Goal: Information Seeking & Learning: Learn about a topic

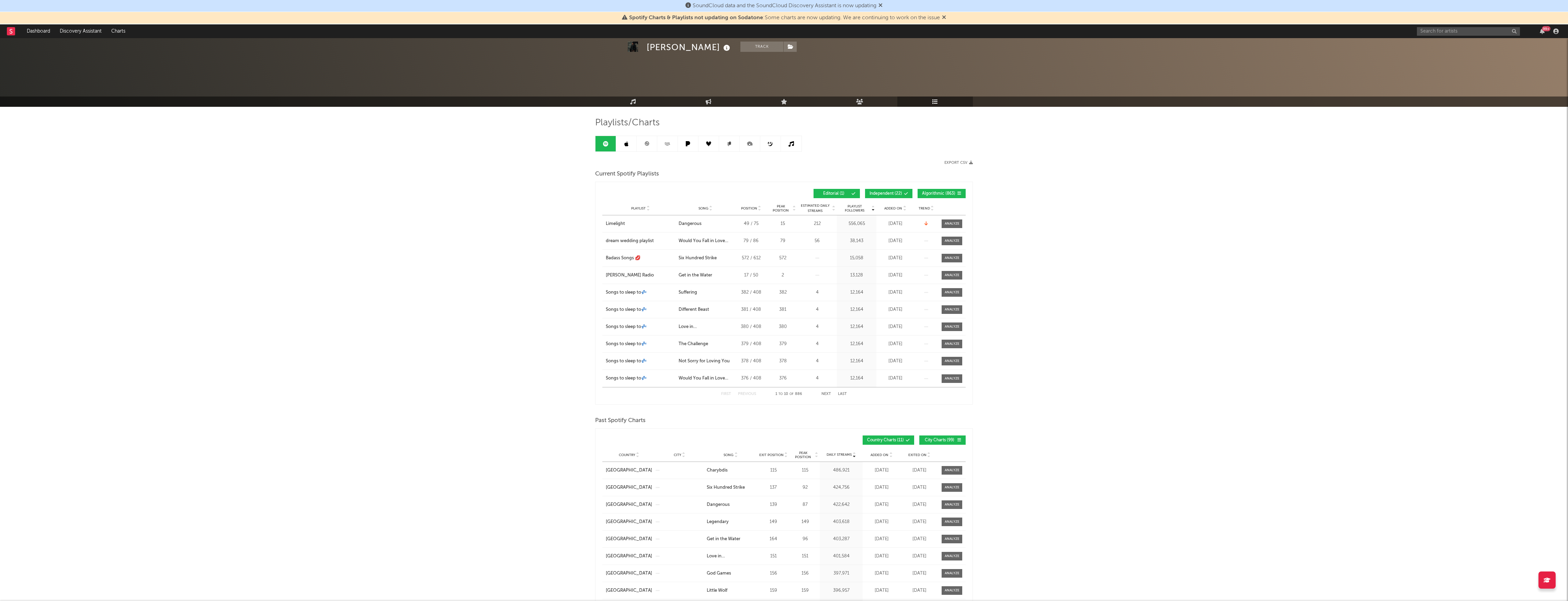
scroll to position [463, 0]
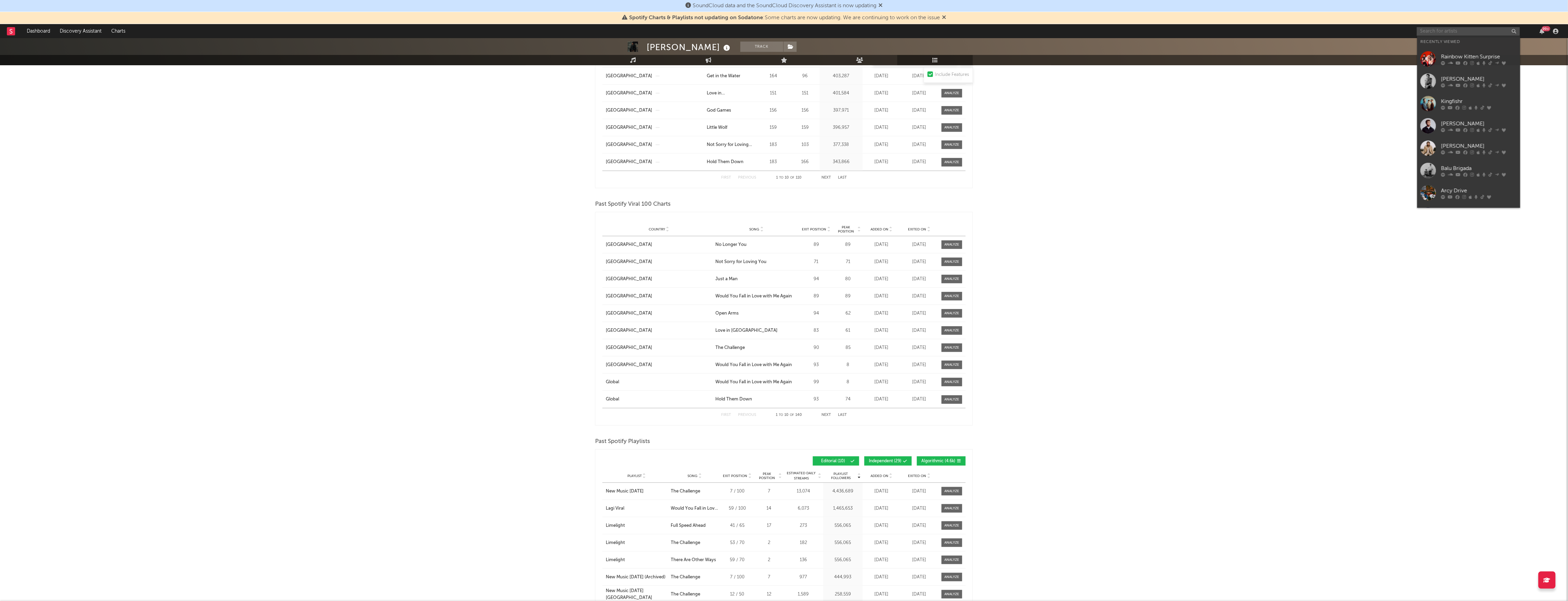
click at [1447, 29] on input "text" at bounding box center [1468, 31] width 103 height 9
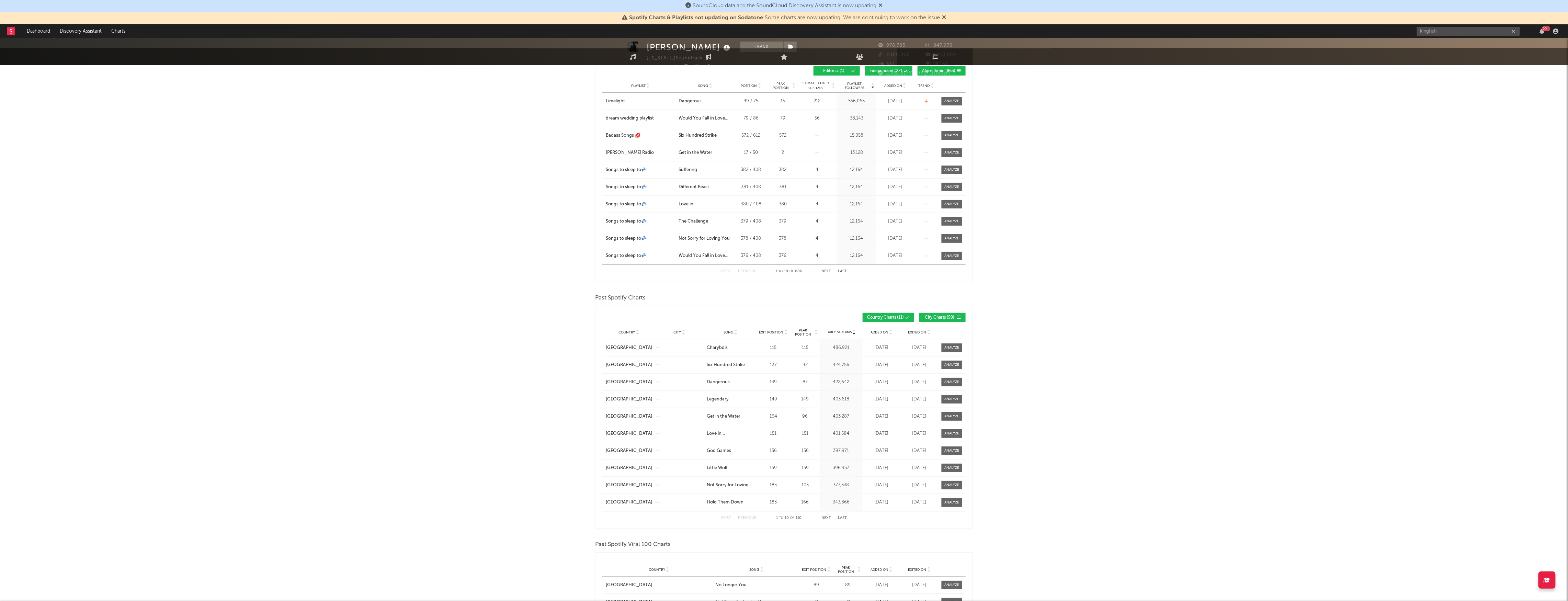
scroll to position [0, 0]
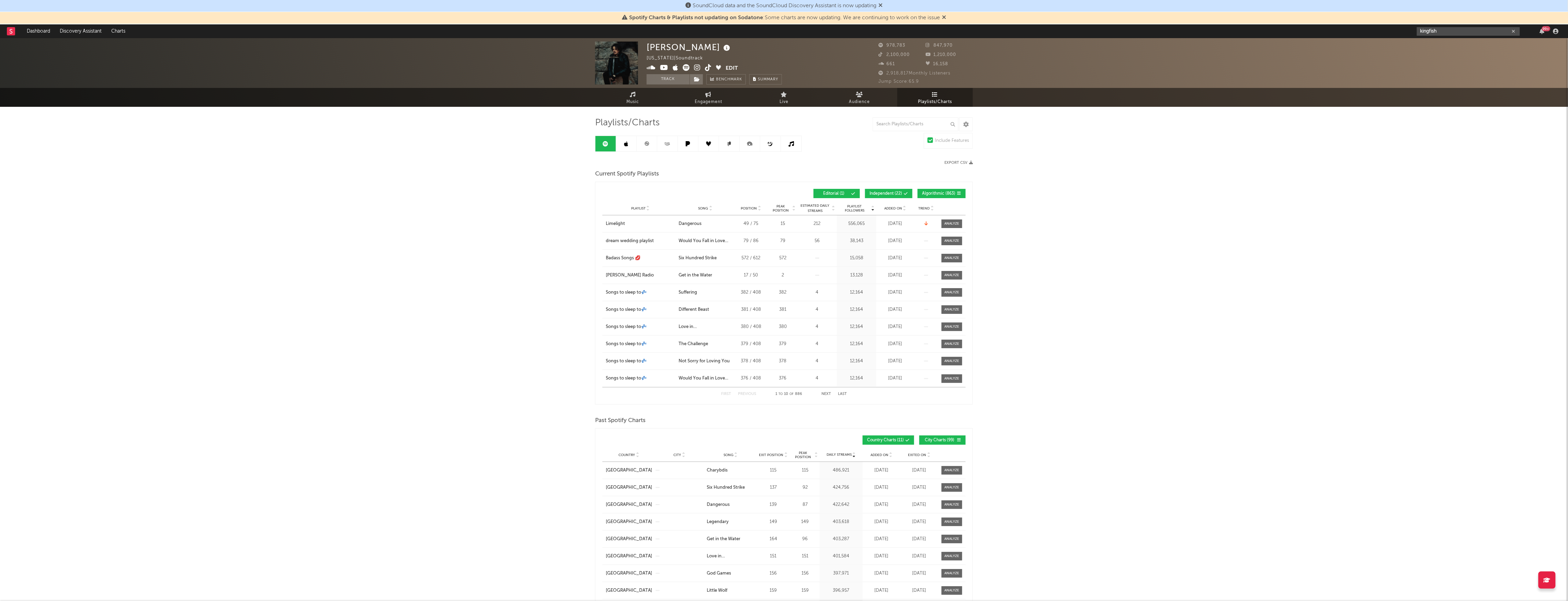
click at [1441, 34] on input "kingfish" at bounding box center [1468, 31] width 103 height 9
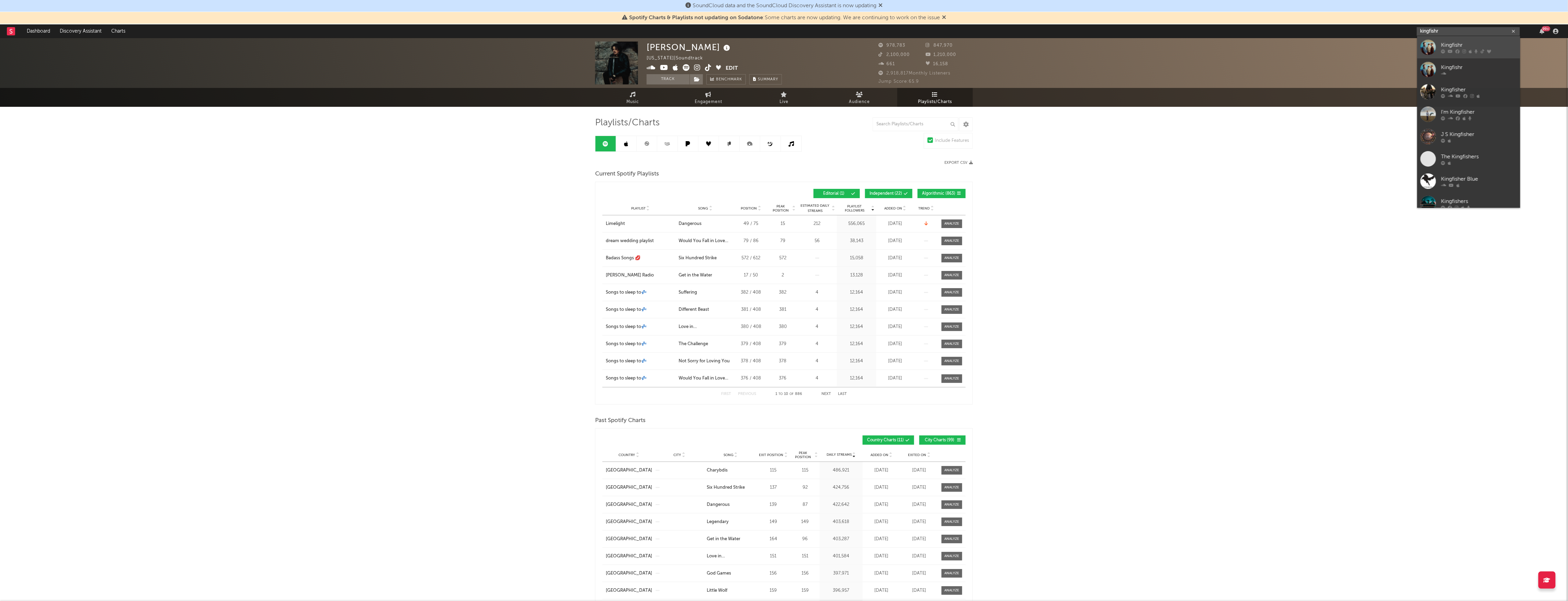
type input "kingfishr"
click at [1482, 43] on div "Kingfishr" at bounding box center [1479, 45] width 76 height 8
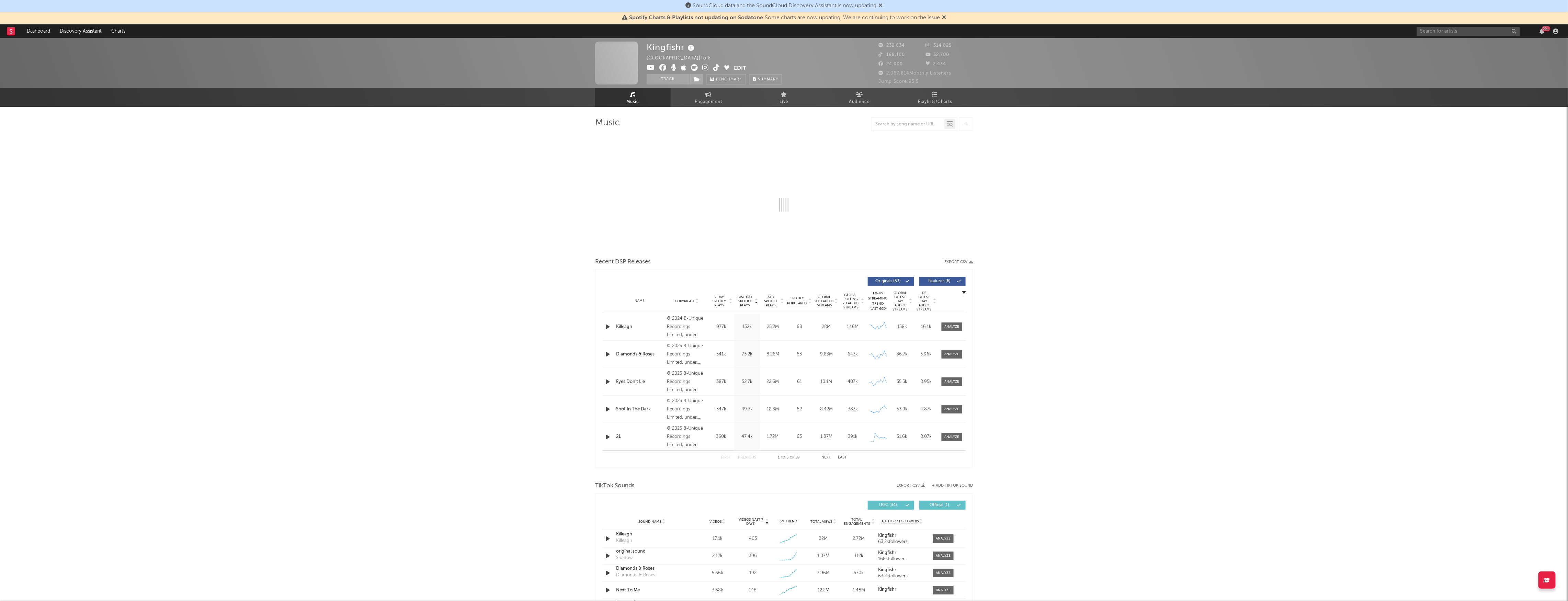
select select "6m"
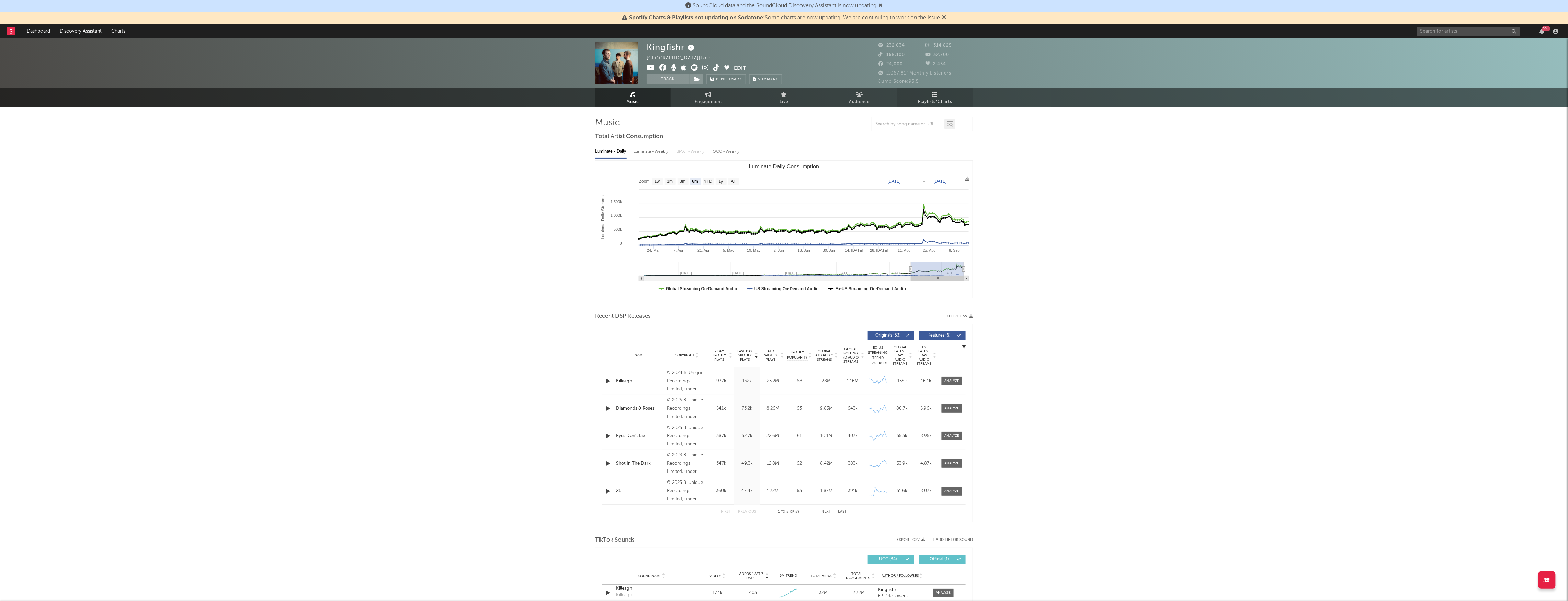
click at [955, 103] on link "Playlists/Charts" at bounding box center [935, 98] width 76 height 19
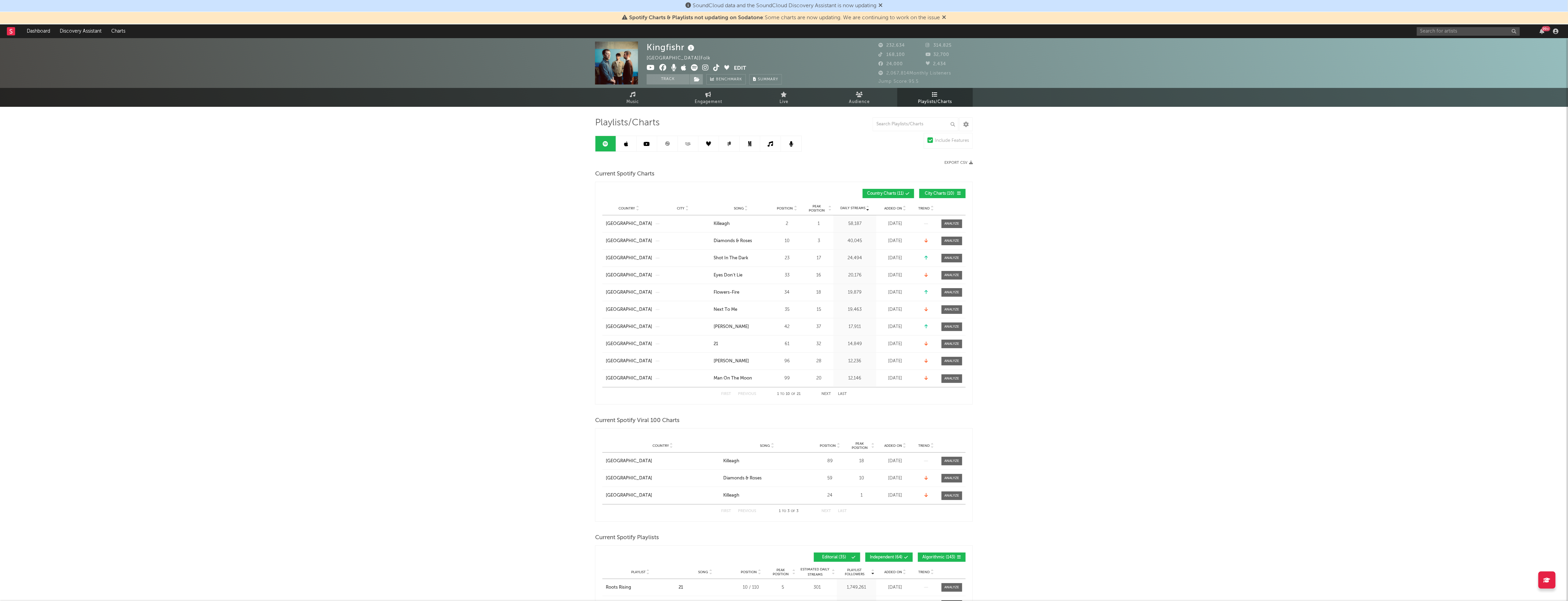
click at [678, 149] on link at bounding box center [688, 143] width 20 height 16
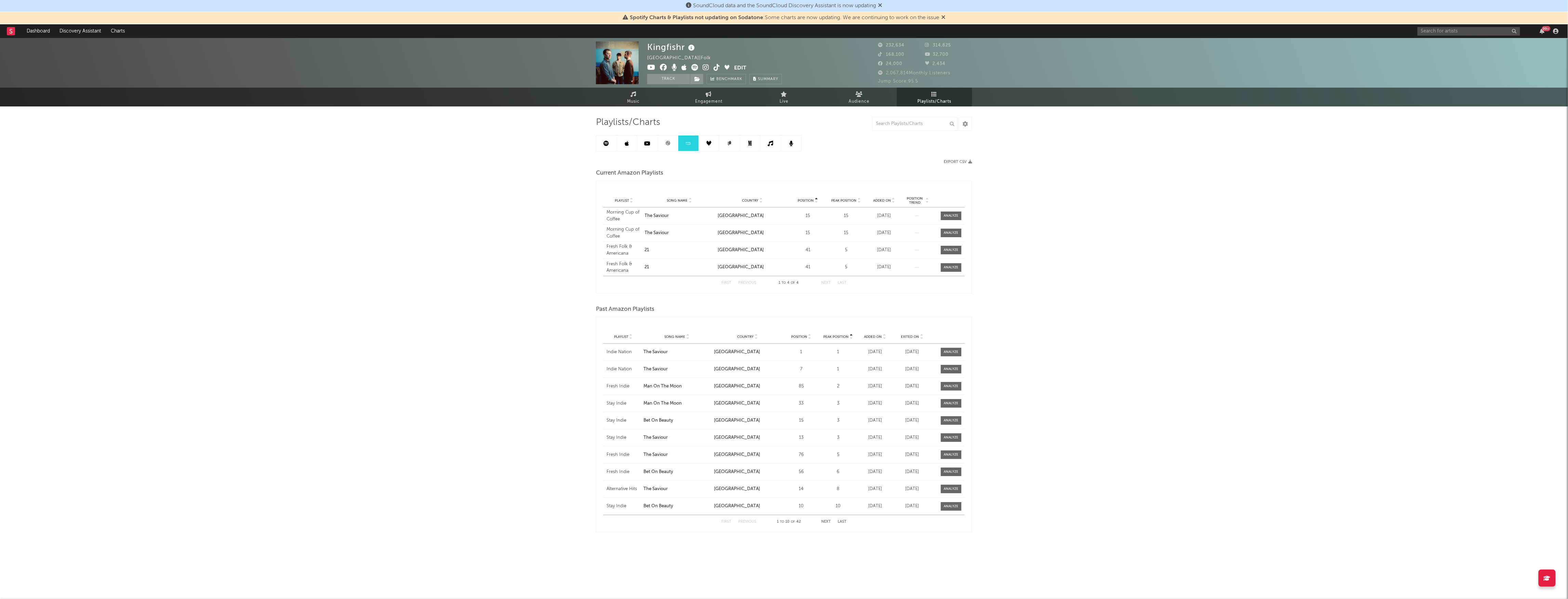
click at [669, 143] on icon at bounding box center [668, 143] width 5 height 5
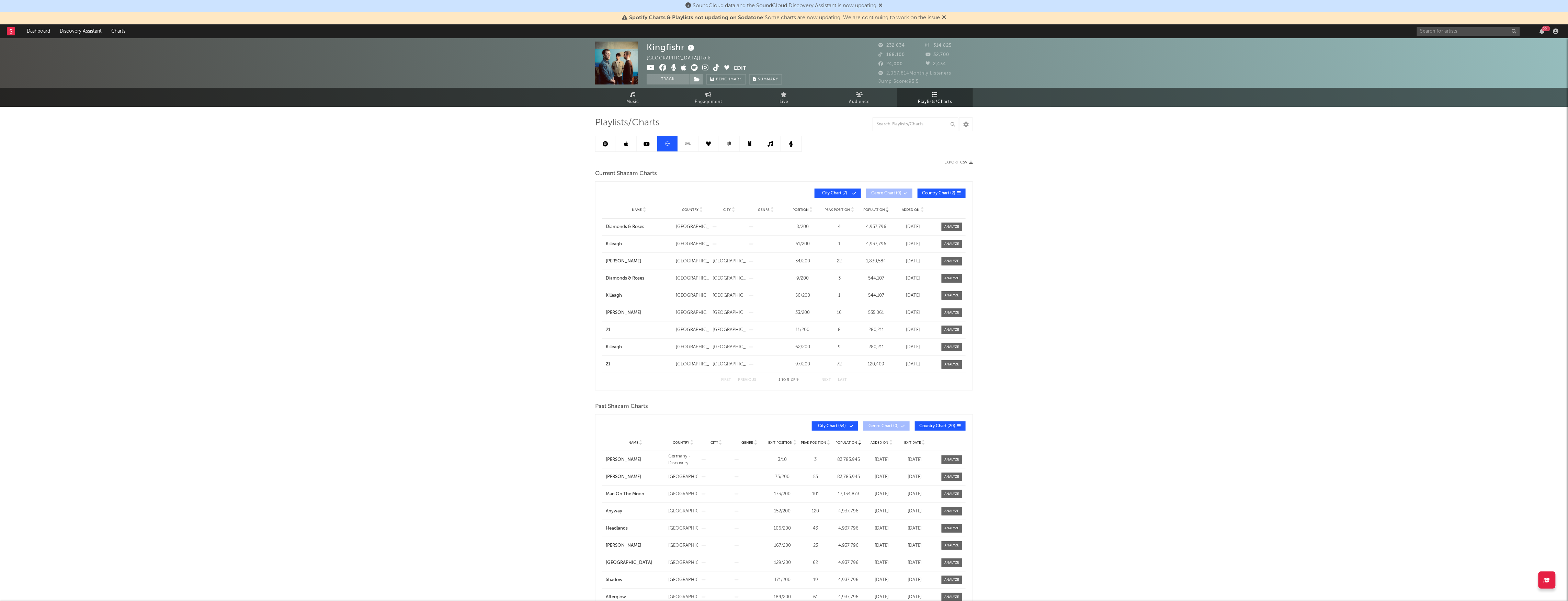
click at [699, 207] on div at bounding box center [701, 209] width 4 height 5
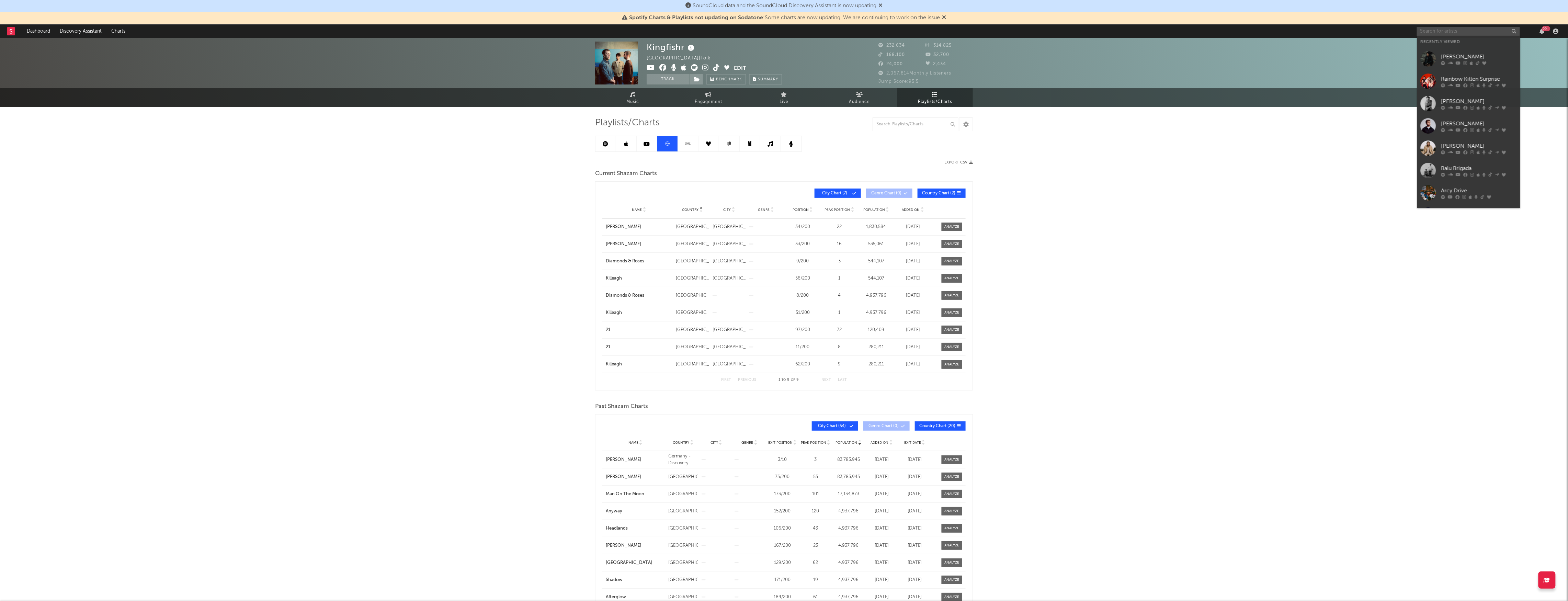
click at [1472, 28] on input "text" at bounding box center [1468, 31] width 103 height 9
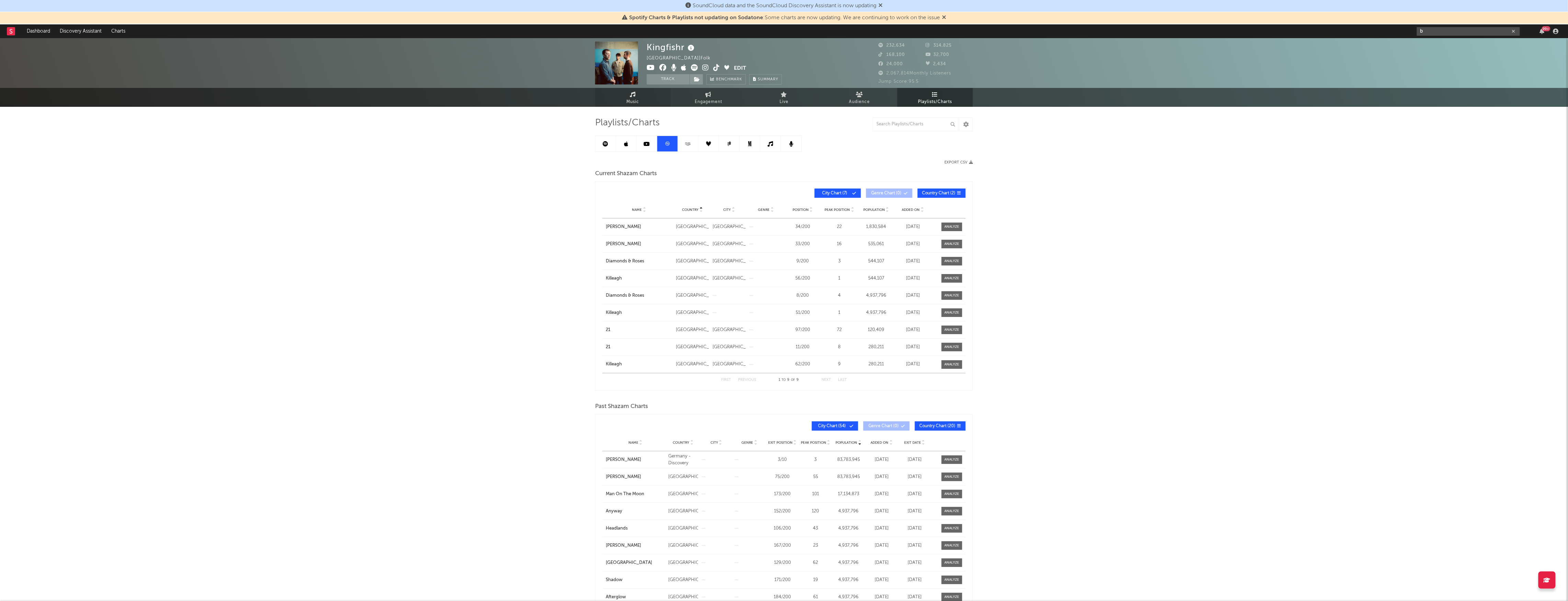
type input "b"
click at [645, 96] on link "Music" at bounding box center [633, 98] width 76 height 19
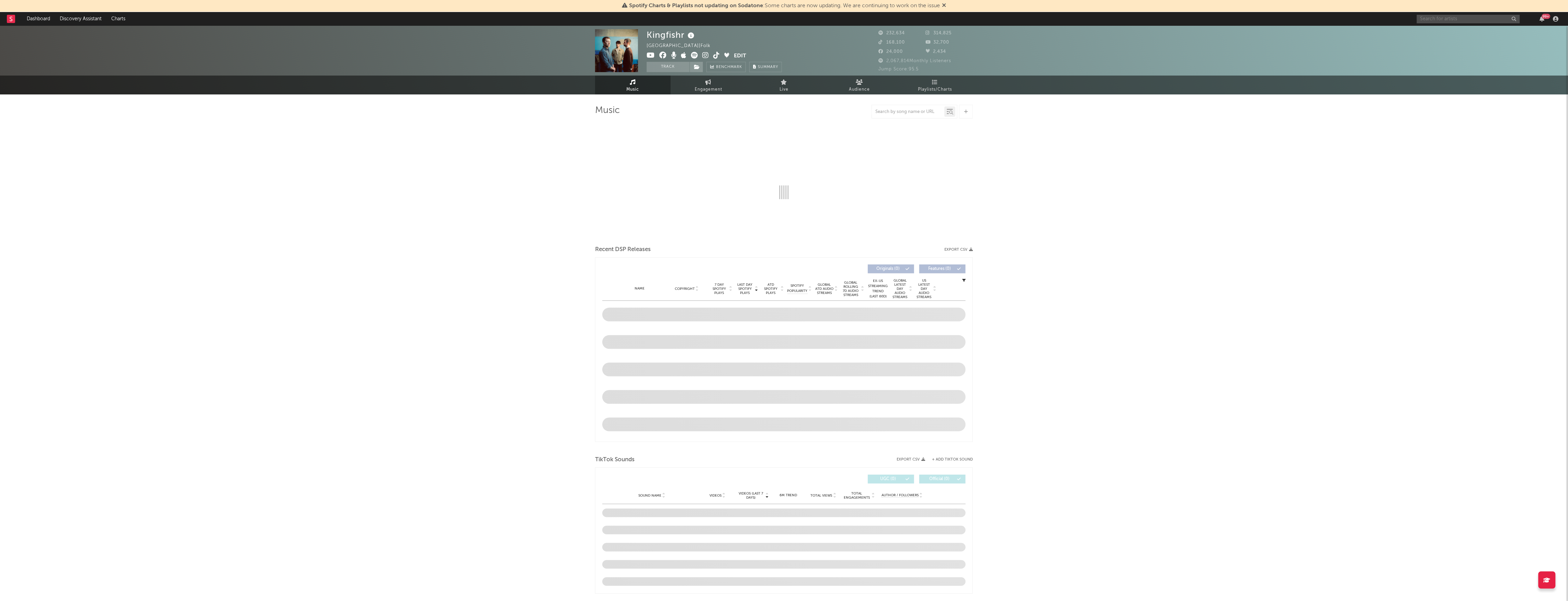
click at [1486, 21] on input "text" at bounding box center [1468, 19] width 103 height 9
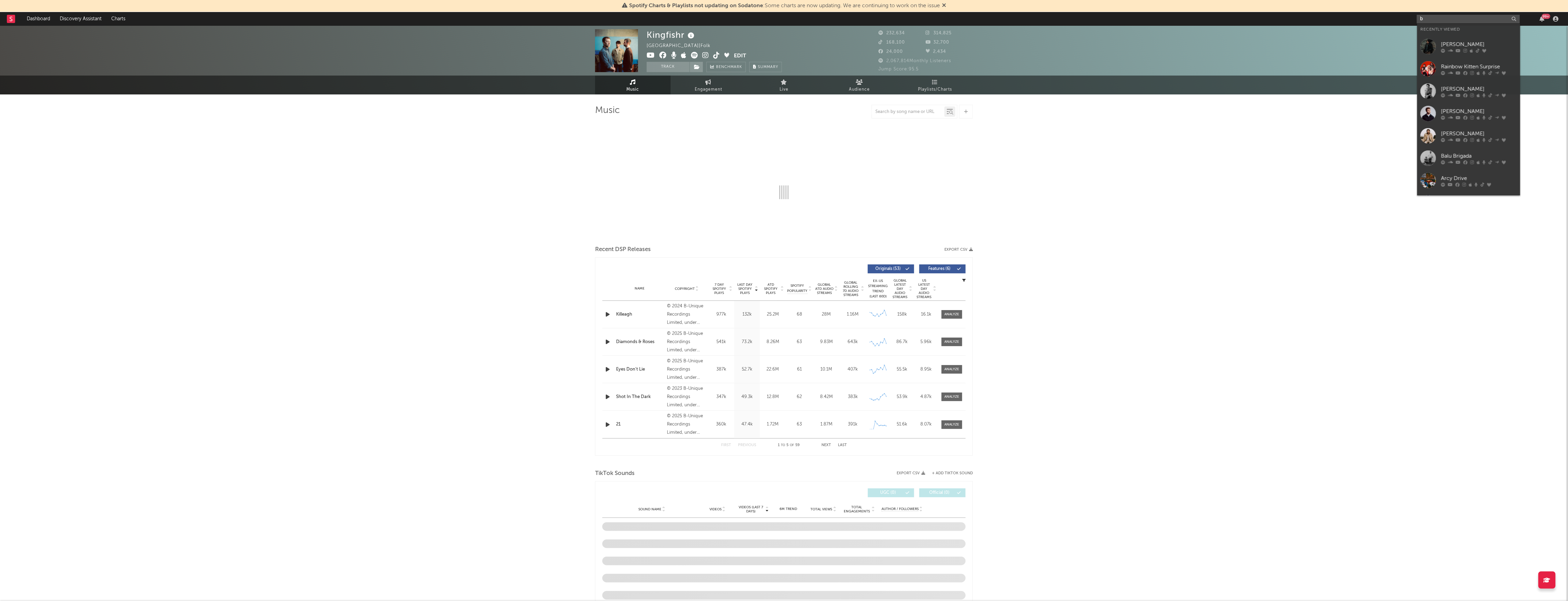
type input "ba"
select select "6m"
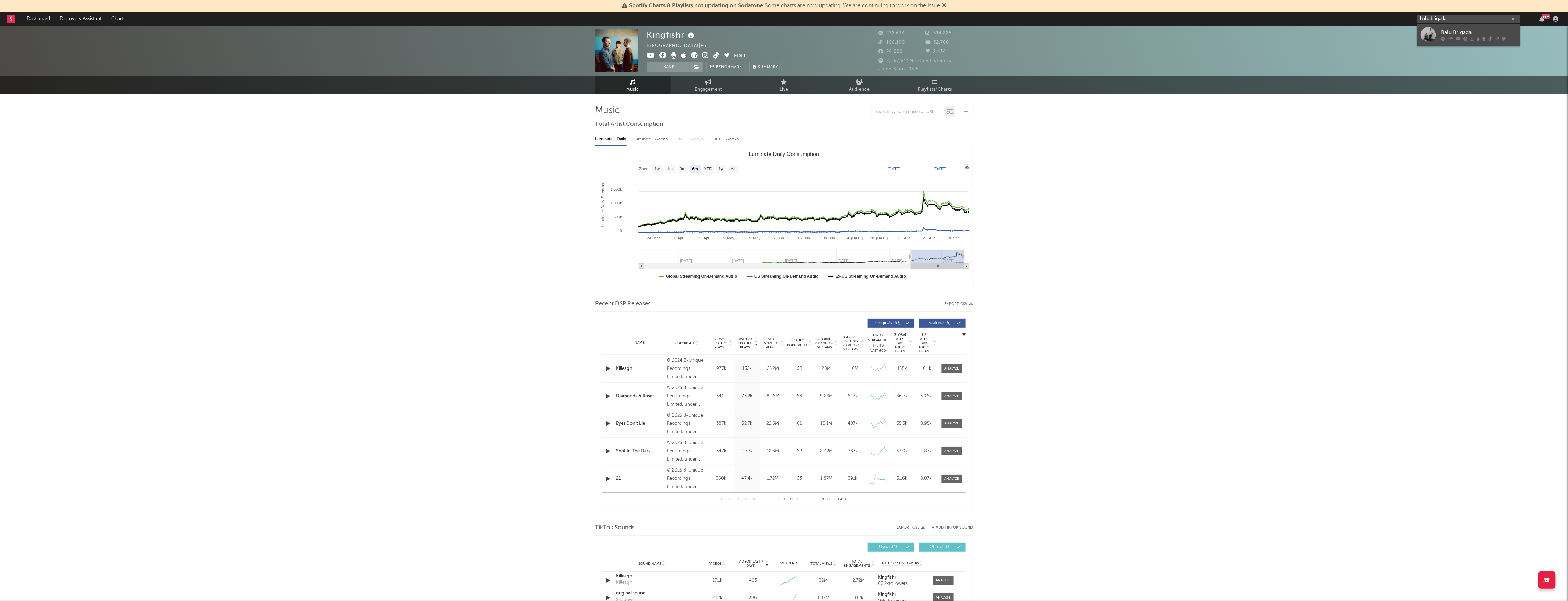
type input "balu brigada"
click at [1483, 31] on div "Balu Brigada" at bounding box center [1479, 33] width 76 height 8
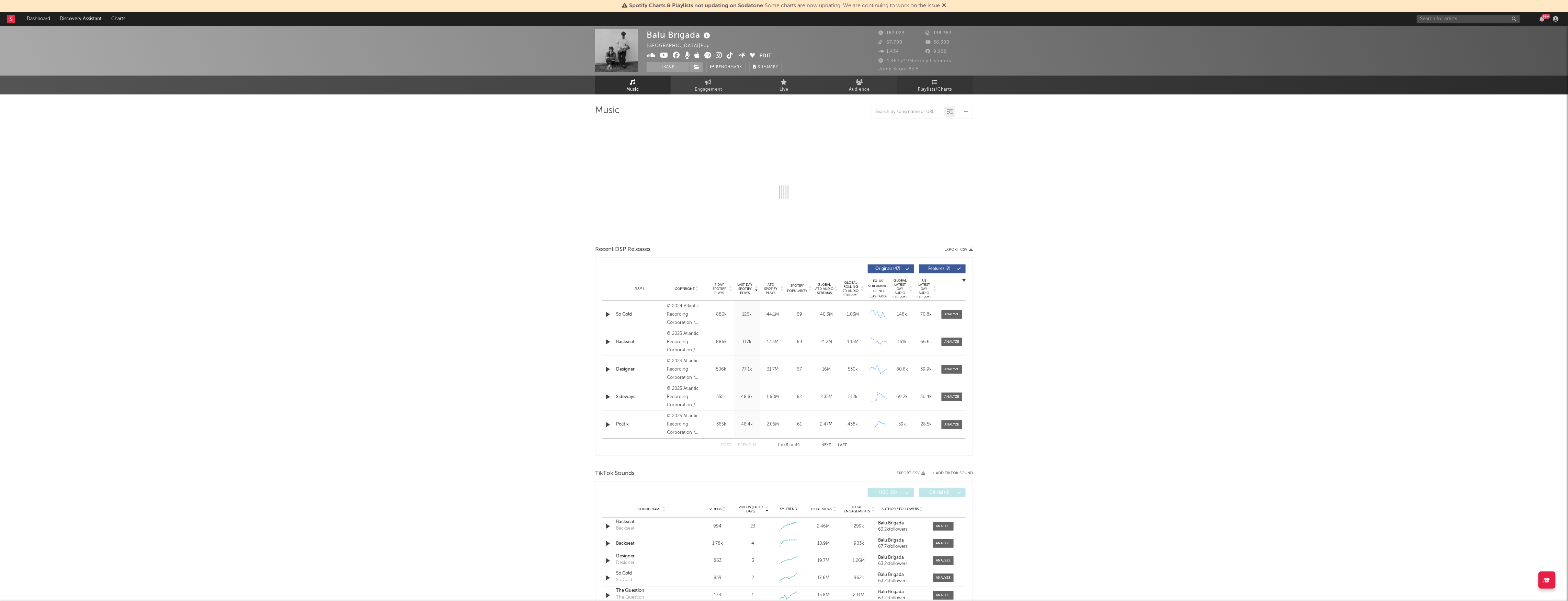
select select "6m"
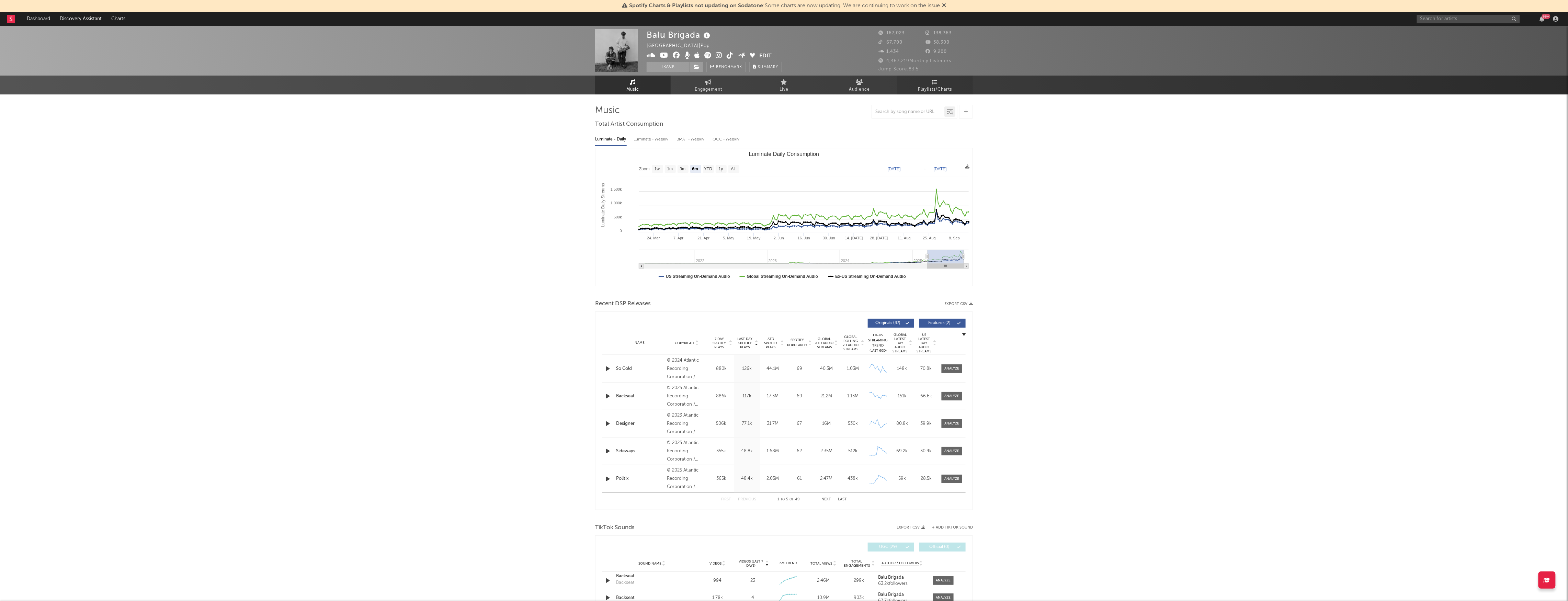
click at [957, 85] on link "Playlists/Charts" at bounding box center [935, 85] width 76 height 19
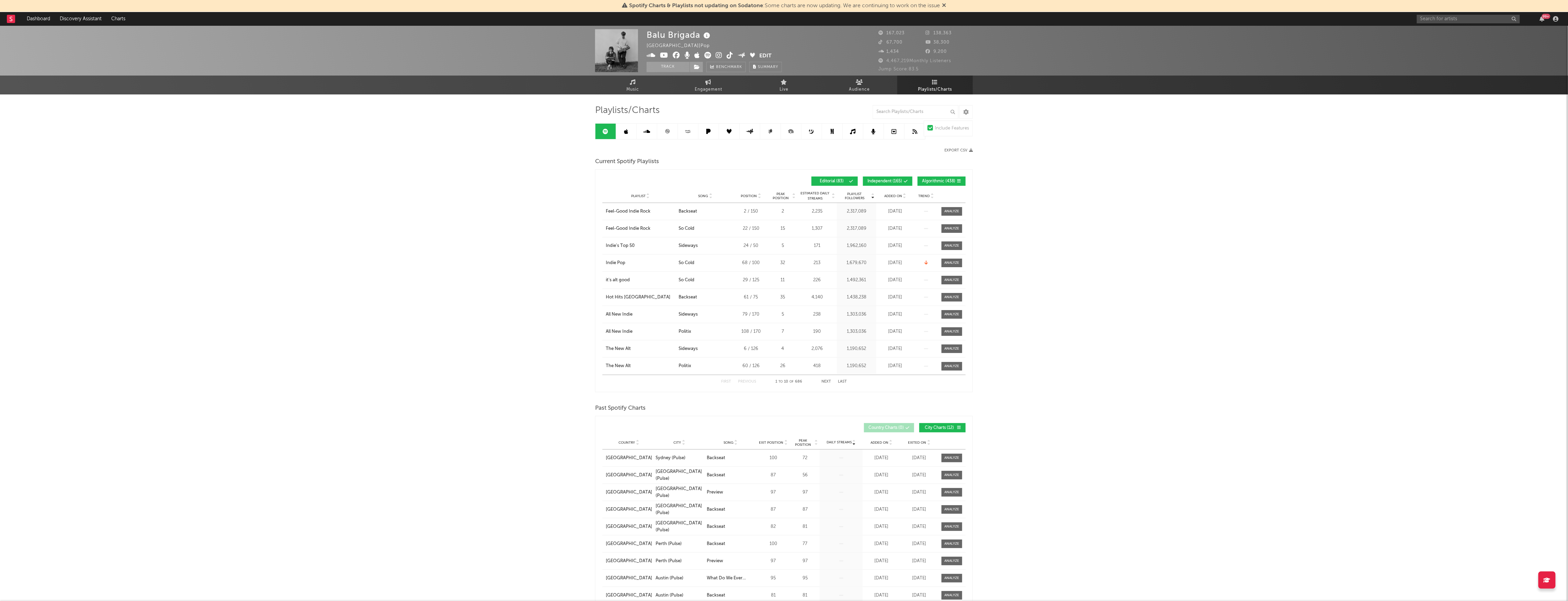
click at [664, 132] on link at bounding box center [667, 131] width 20 height 16
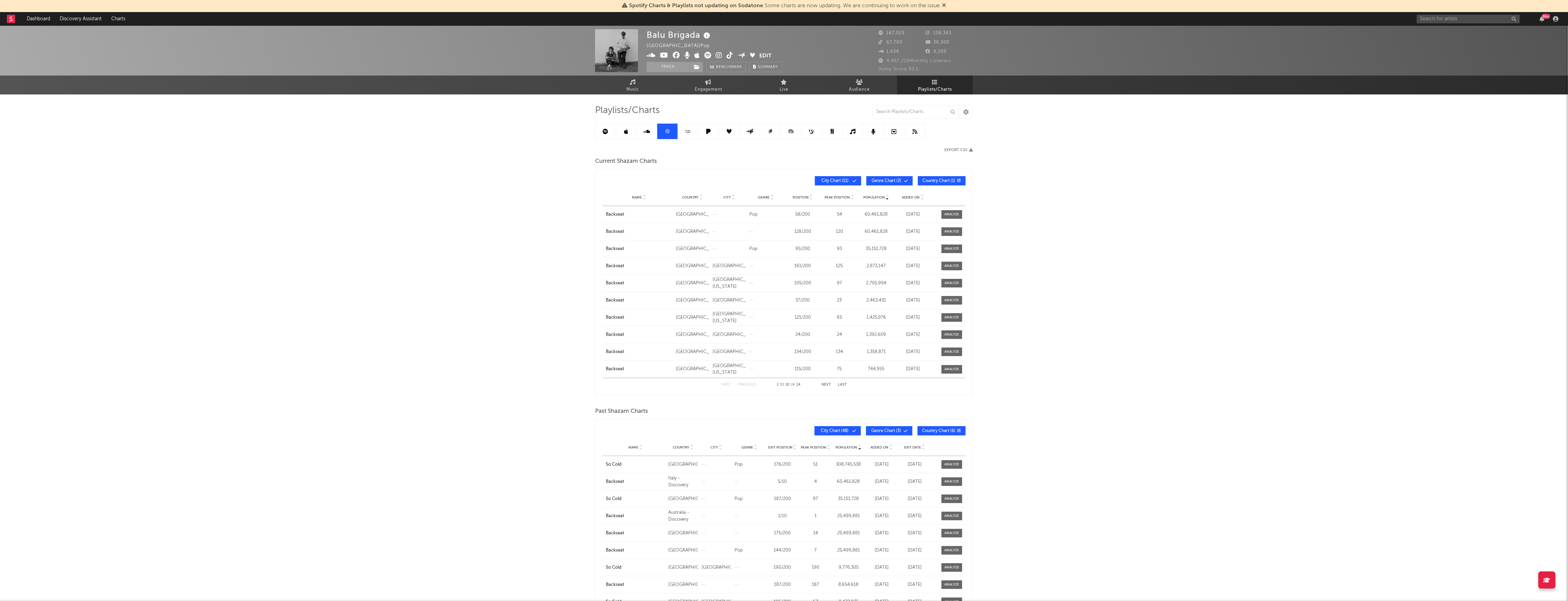
click at [686, 196] on span "Country" at bounding box center [691, 197] width 16 height 4
